Goal: Information Seeking & Learning: Learn about a topic

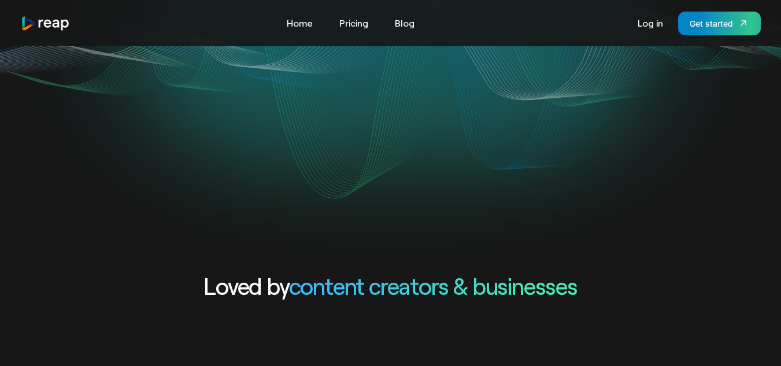
scroll to position [12, 0]
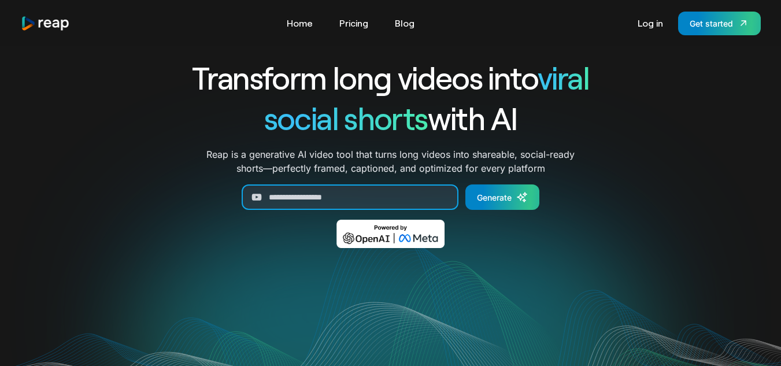
click at [415, 199] on input "Generate Form" at bounding box center [350, 196] width 217 height 25
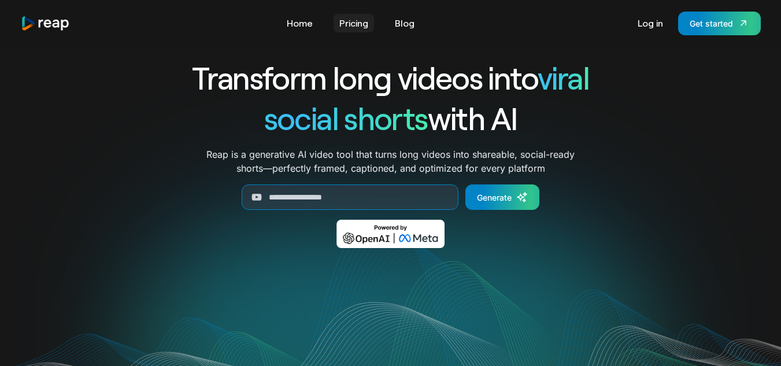
click at [358, 18] on link "Pricing" at bounding box center [353, 23] width 40 height 18
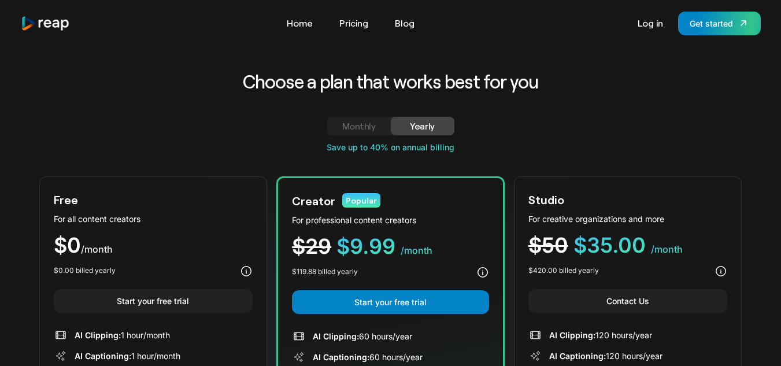
click at [346, 124] on div "Monthly" at bounding box center [359, 126] width 36 height 14
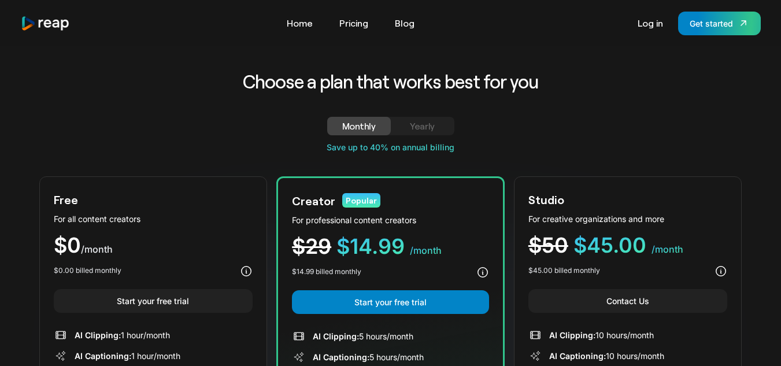
click at [424, 125] on div "Yearly" at bounding box center [422, 126] width 36 height 14
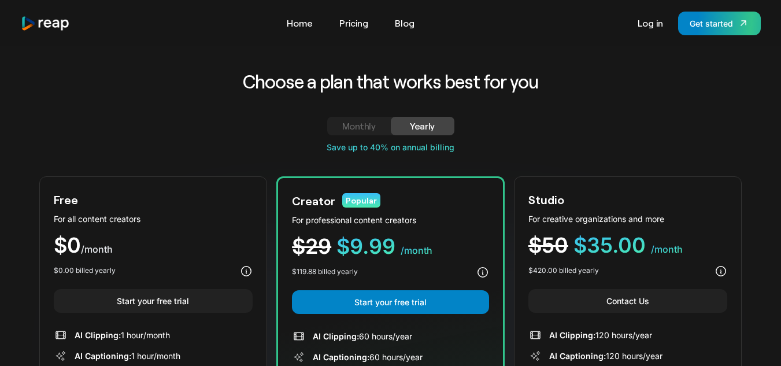
click at [365, 126] on div "Monthly" at bounding box center [359, 126] width 36 height 14
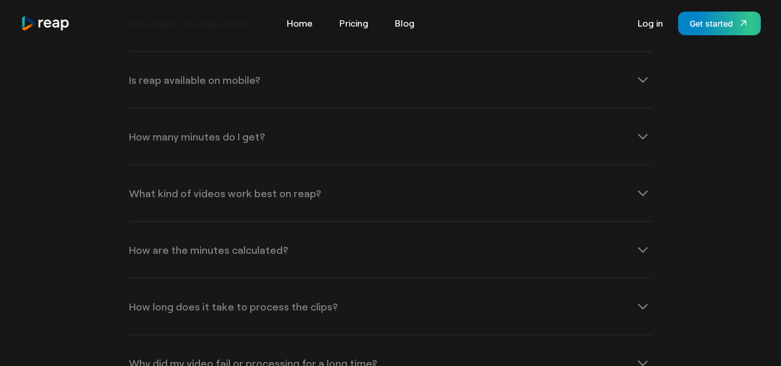
scroll to position [1917, 0]
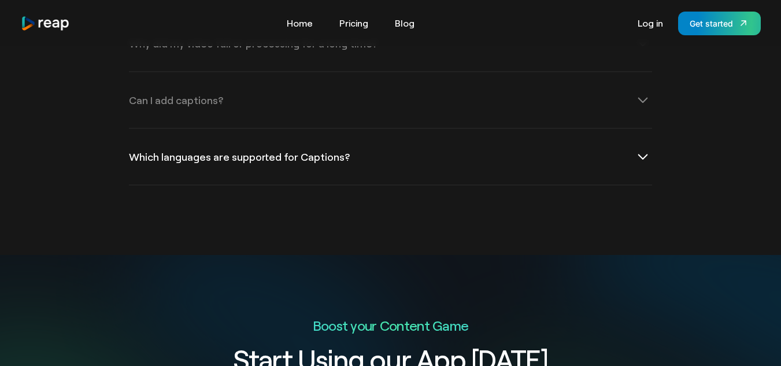
click at [644, 161] on icon at bounding box center [642, 156] width 18 height 18
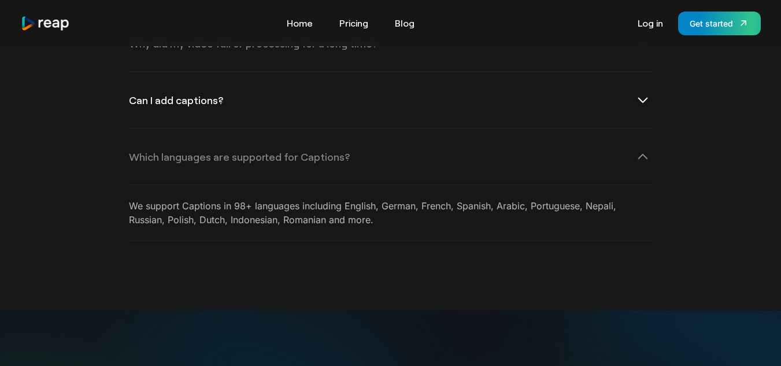
click at [641, 98] on icon at bounding box center [642, 100] width 18 height 18
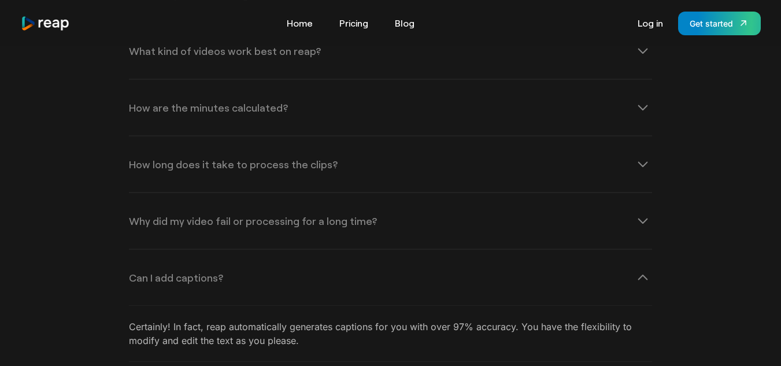
scroll to position [1694, 0]
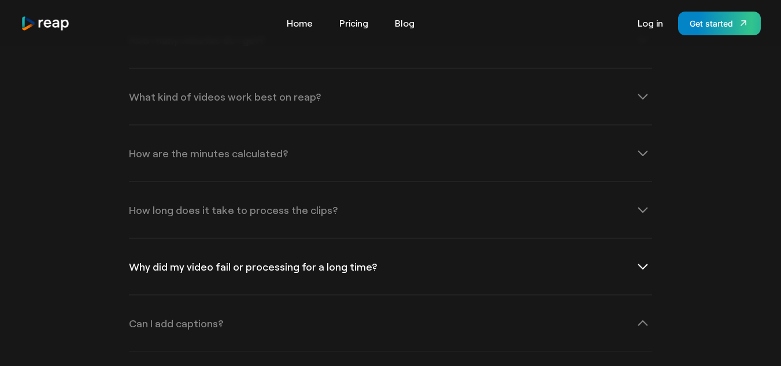
click at [643, 262] on icon at bounding box center [642, 266] width 18 height 18
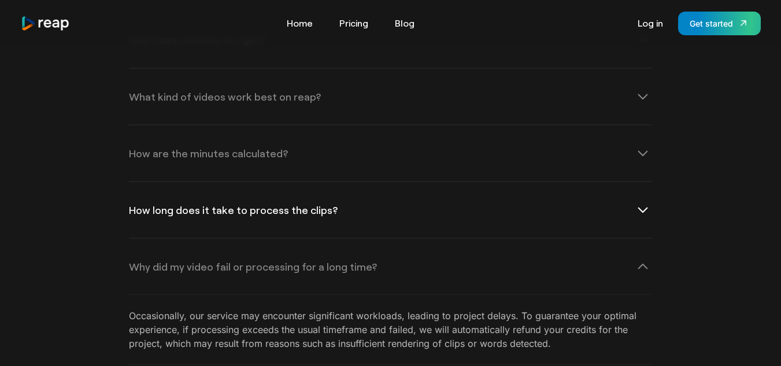
click at [643, 211] on icon at bounding box center [642, 209] width 18 height 18
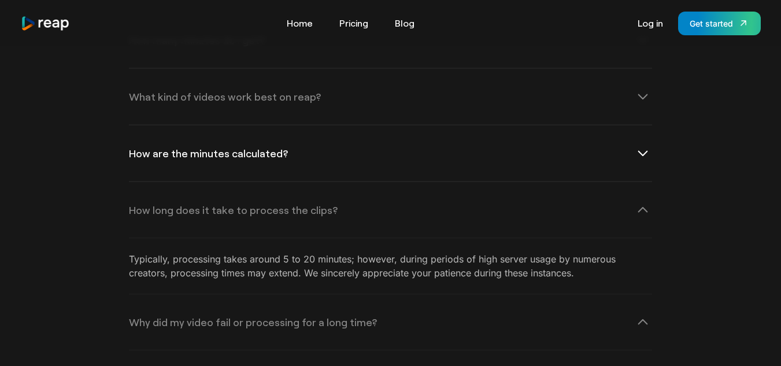
click at [640, 153] on icon at bounding box center [643, 153] width 10 height 6
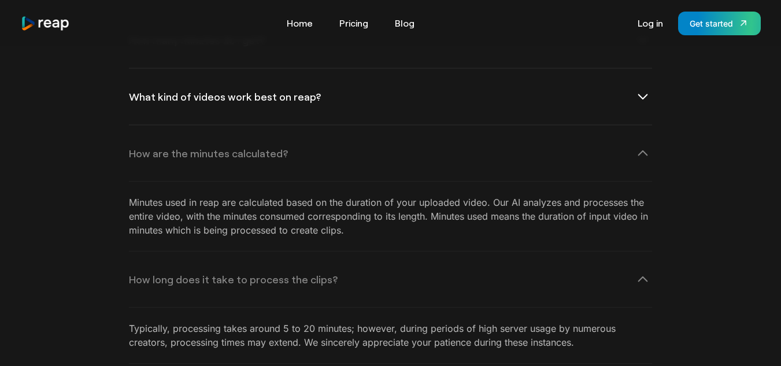
click at [644, 93] on icon at bounding box center [642, 96] width 18 height 18
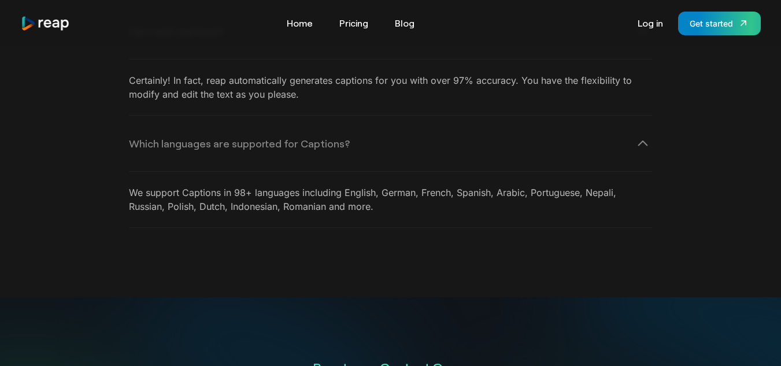
scroll to position [2226, 0]
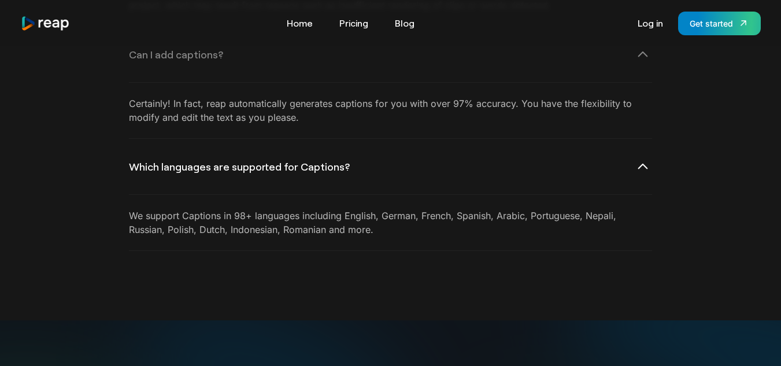
click at [644, 169] on icon at bounding box center [642, 166] width 18 height 18
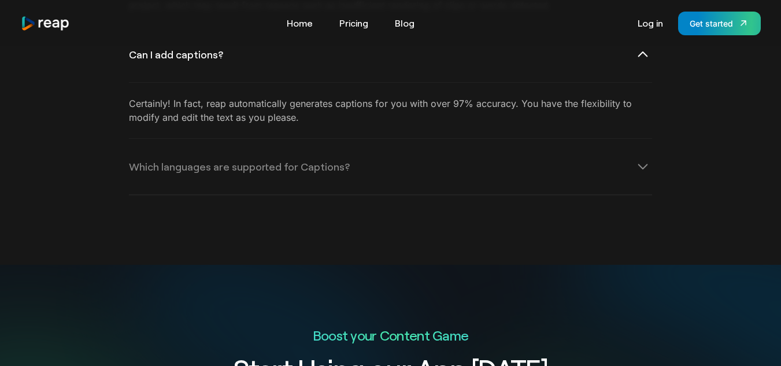
click at [642, 57] on icon at bounding box center [642, 54] width 18 height 18
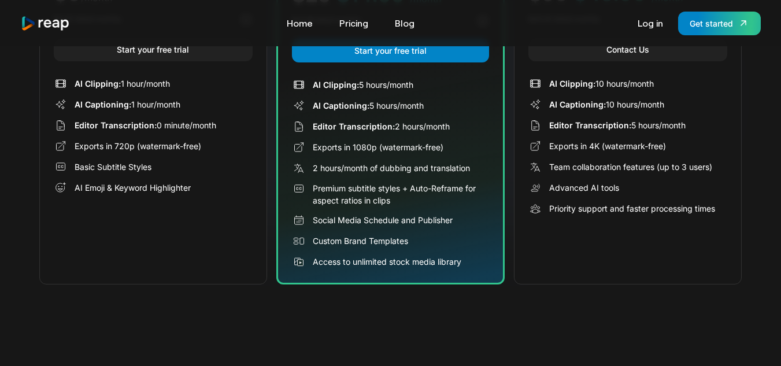
scroll to position [251, 0]
